Goal: Task Accomplishment & Management: Manage account settings

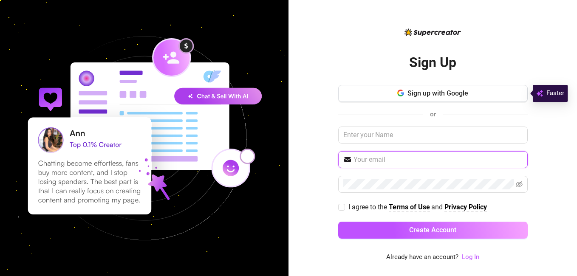
click at [383, 156] on input "text" at bounding box center [437, 160] width 169 height 10
click at [390, 161] on input "blane92com@gmail.com" at bounding box center [437, 160] width 169 height 10
type input "blane92con@gmail.com"
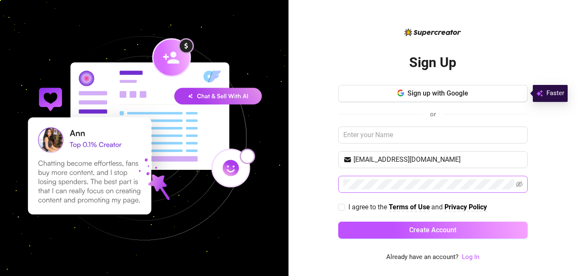
click at [522, 185] on span at bounding box center [432, 184] width 189 height 17
click at [516, 187] on icon "eye-invisible" at bounding box center [519, 184] width 7 height 7
click at [343, 208] on input "I agree to the Terms of Use and Privacy Policy" at bounding box center [341, 207] width 6 height 6
checkbox input "true"
click at [469, 256] on link "Log In" at bounding box center [470, 257] width 17 height 8
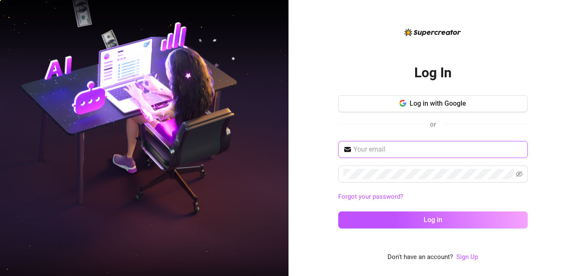
click at [367, 151] on input "text" at bounding box center [437, 149] width 169 height 10
click at [366, 153] on input "text" at bounding box center [437, 149] width 169 height 10
type input "blane92con@gmail.com"
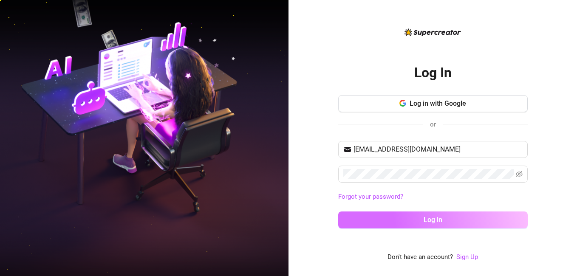
click at [414, 220] on button "Log in" at bounding box center [432, 219] width 189 height 17
